Goal: Find contact information: Find contact information

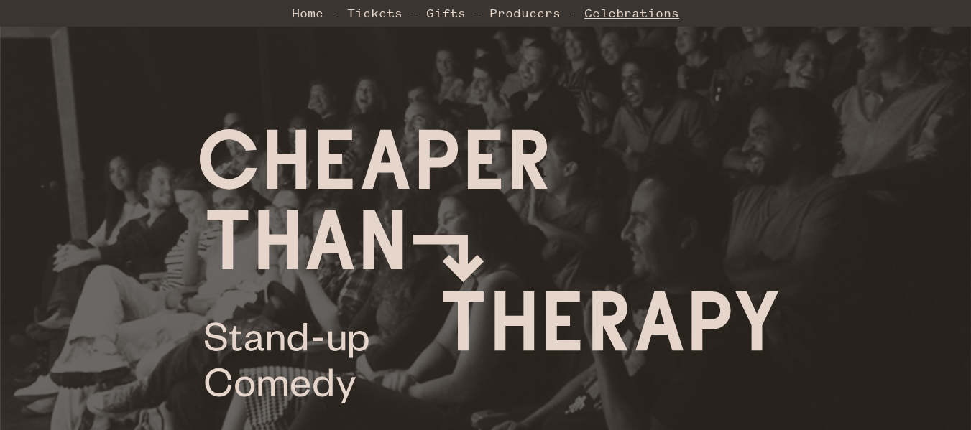
click at [637, 15] on link "Celebrations" at bounding box center [631, 13] width 95 height 29
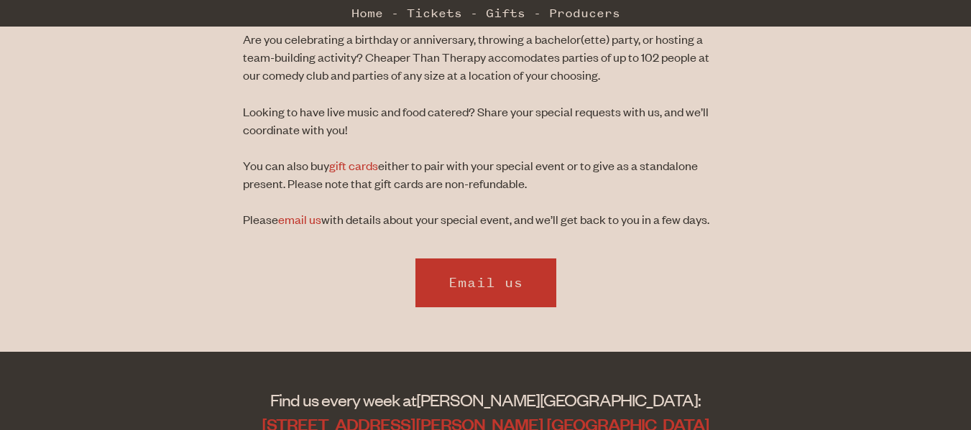
scroll to position [605, 0]
click at [485, 278] on link "Email us" at bounding box center [486, 282] width 144 height 52
click at [469, 277] on link "Email us" at bounding box center [486, 282] width 144 height 52
click at [698, 271] on div "Email us" at bounding box center [486, 285] width 486 height 59
click at [487, 267] on link "Email us" at bounding box center [486, 282] width 144 height 52
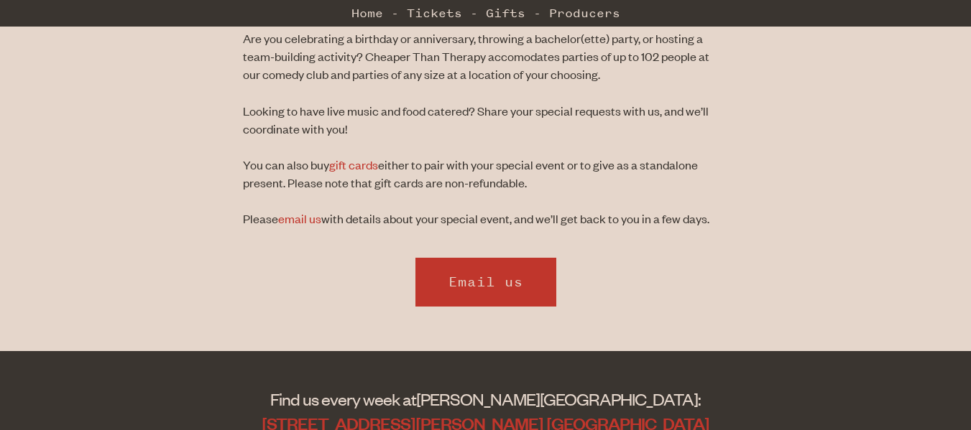
click at [686, 244] on div "Email us" at bounding box center [485, 286] width 971 height 116
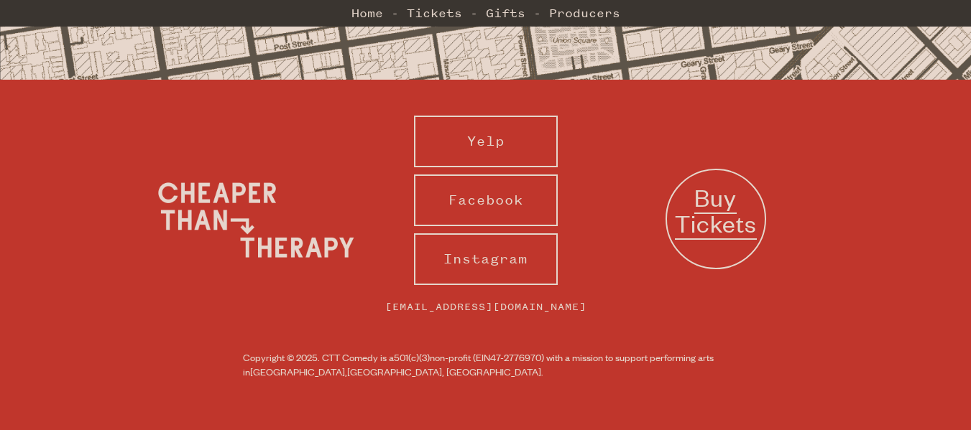
scroll to position [1288, 0]
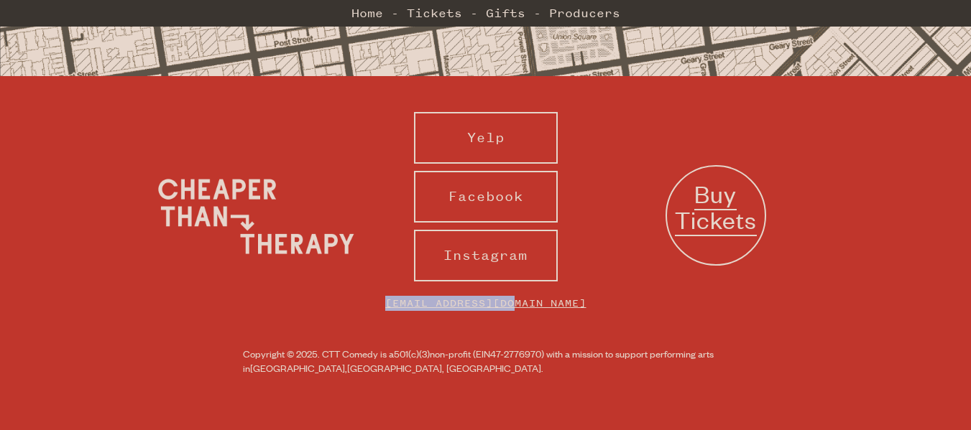
drag, startPoint x: 402, startPoint y: 303, endPoint x: 553, endPoint y: 302, distance: 150.2
click at [553, 302] on li "[EMAIL_ADDRESS][DOMAIN_NAME]" at bounding box center [486, 307] width 230 height 37
copy link "[EMAIL_ADDRESS][DOMAIN_NAME]"
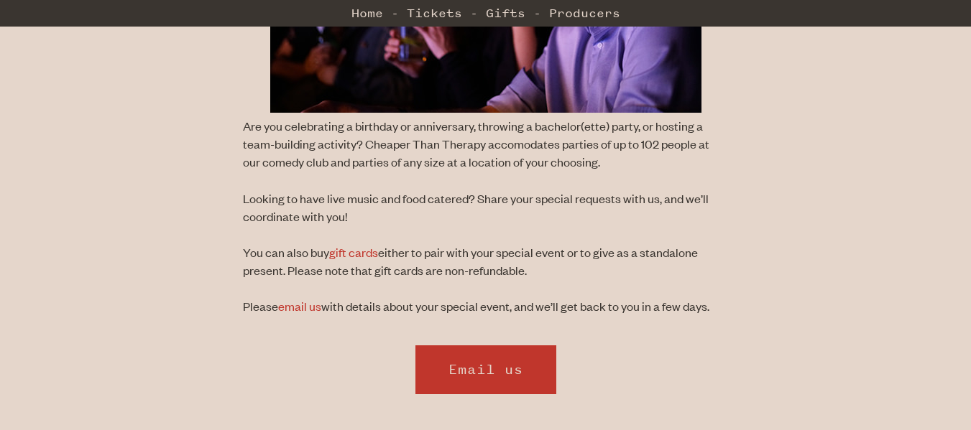
scroll to position [515, 0]
